Goal: Transaction & Acquisition: Purchase product/service

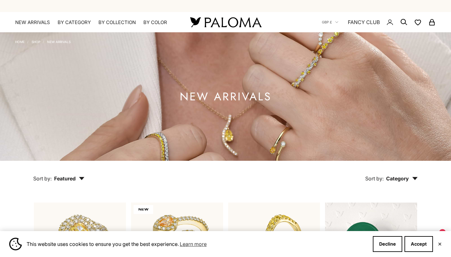
scroll to position [3, 0]
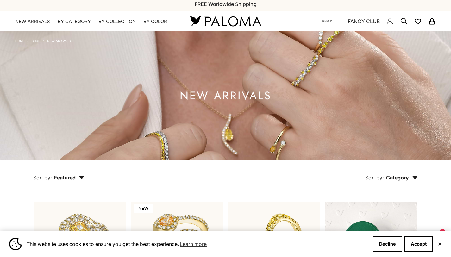
click at [40, 19] on link "NEW ARRIVALS" at bounding box center [32, 21] width 35 height 6
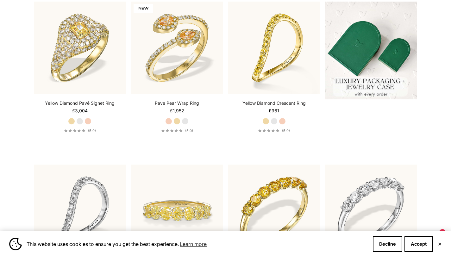
scroll to position [202, 0]
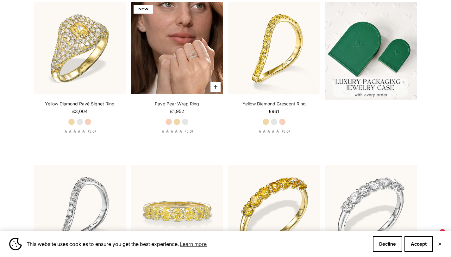
click at [189, 74] on img at bounding box center [177, 48] width 92 height 92
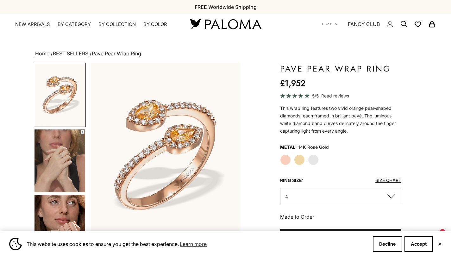
click at [171, 145] on img "Item 3 of 15" at bounding box center [165, 155] width 149 height 184
click at [72, 220] on img "Go to item 5" at bounding box center [59, 226] width 51 height 63
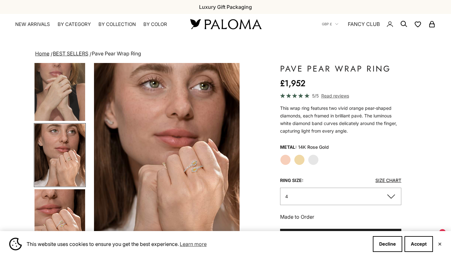
scroll to position [0, 313]
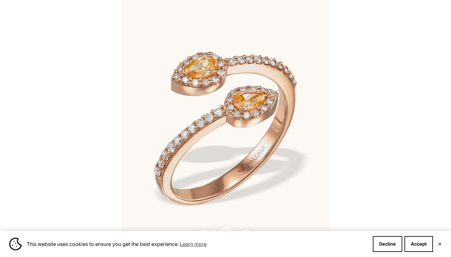
click at [183, 163] on img at bounding box center [226, 128] width 208 height 257
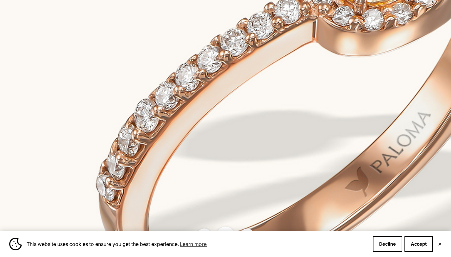
click at [183, 163] on img at bounding box center [310, 58] width 624 height 771
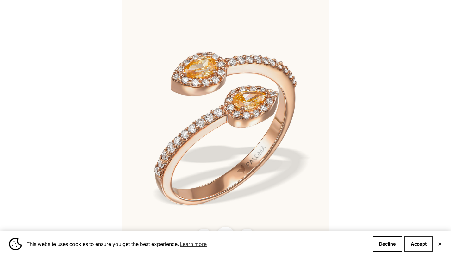
click at [425, 247] on button "Accept" at bounding box center [418, 244] width 28 height 16
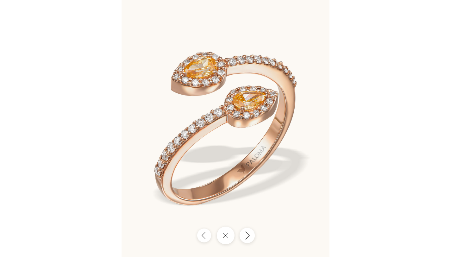
click at [252, 232] on button "Next" at bounding box center [246, 235] width 15 height 15
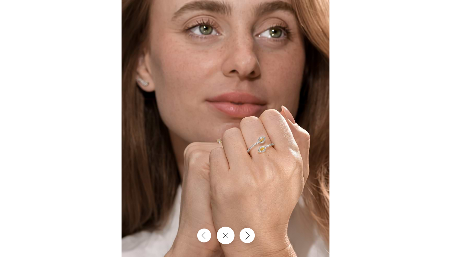
click at [252, 232] on button "Next" at bounding box center [246, 235] width 15 height 15
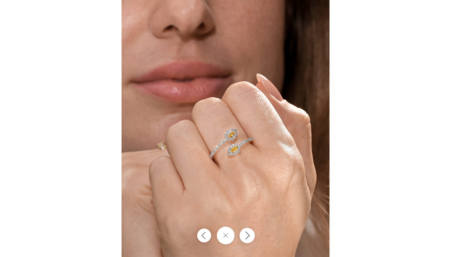
click at [252, 232] on button "Next" at bounding box center [246, 235] width 15 height 15
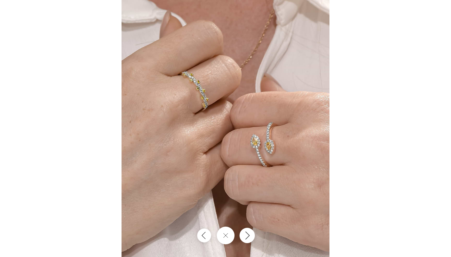
click at [252, 232] on button "Next" at bounding box center [246, 235] width 15 height 15
